Goal: Complete application form: Complete application form

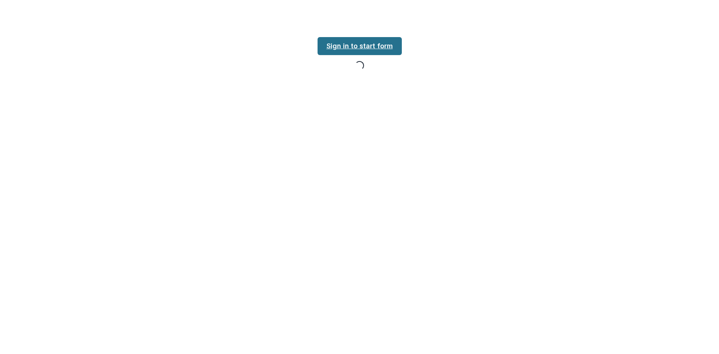
click at [394, 47] on link "Sign in to start form" at bounding box center [359, 46] width 84 height 18
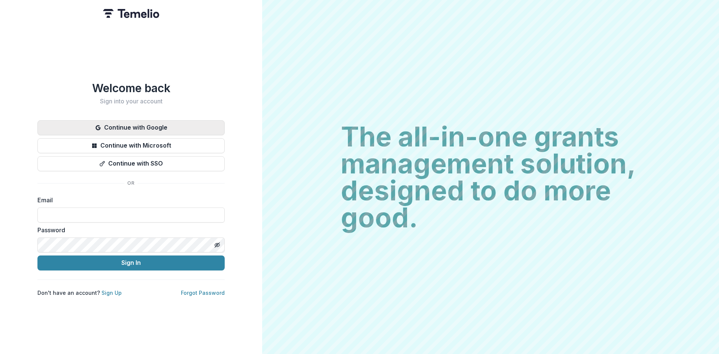
click at [146, 125] on button "Continue with Google" at bounding box center [130, 127] width 187 height 15
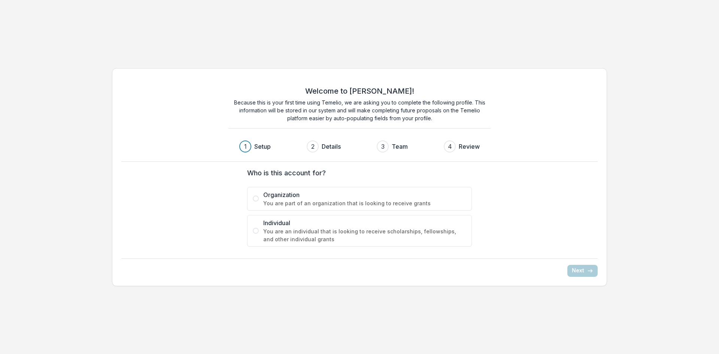
click at [310, 191] on span "Organization" at bounding box center [364, 194] width 203 height 9
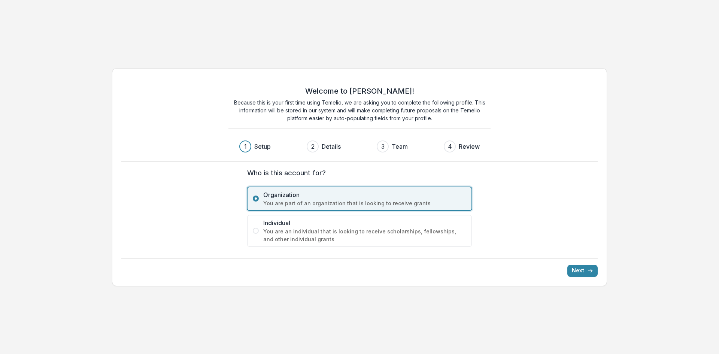
click at [588, 277] on div "Welcome to Temelio! Because this is your first time using Temelio, we are askin…" at bounding box center [359, 177] width 495 height 218
click at [584, 272] on button "Next" at bounding box center [582, 271] width 30 height 12
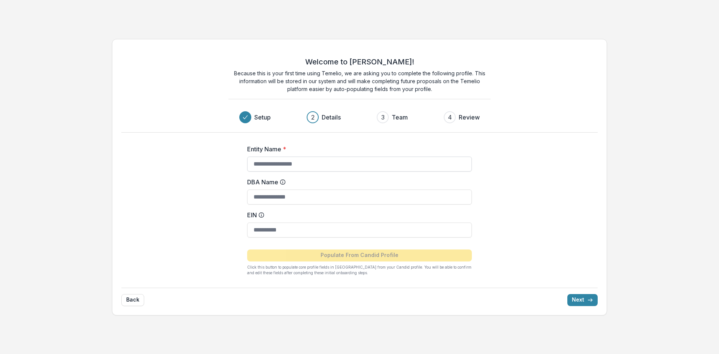
click at [318, 160] on input "Entity Name *" at bounding box center [359, 163] width 225 height 15
type input "**********"
click at [582, 300] on button "Next" at bounding box center [582, 300] width 30 height 12
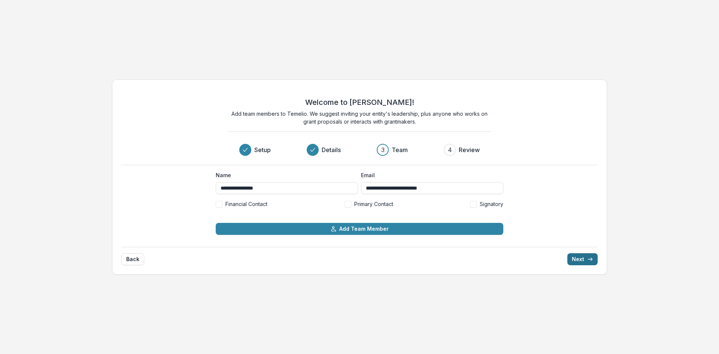
click at [585, 262] on button "Next" at bounding box center [582, 259] width 30 height 12
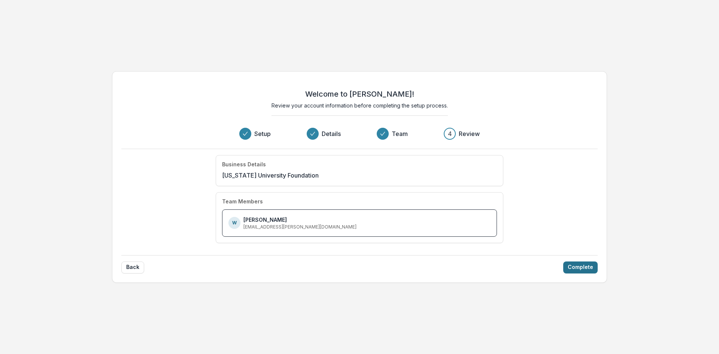
click at [567, 265] on button "Complete" at bounding box center [580, 267] width 34 height 12
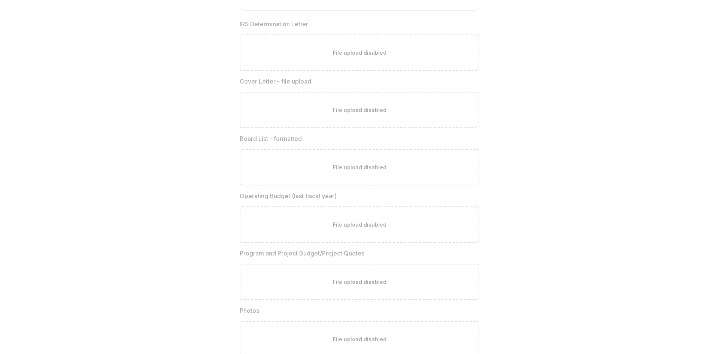
scroll to position [2005, 0]
